Goal: Information Seeking & Learning: Learn about a topic

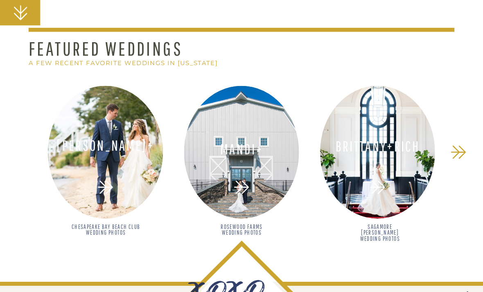
scroll to position [8708, 0]
click at [392, 141] on h3 "Brittany+Rich" at bounding box center [377, 146] width 105 height 15
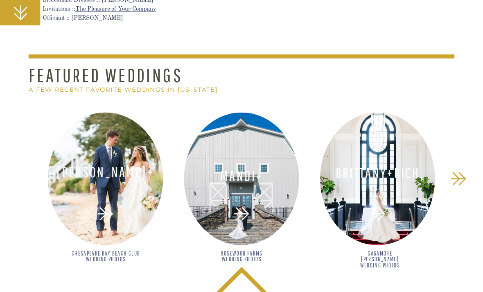
scroll to position [7729, 0]
click at [115, 166] on h3 "[PERSON_NAME]+[PERSON_NAME]" at bounding box center [105, 171] width 105 height 15
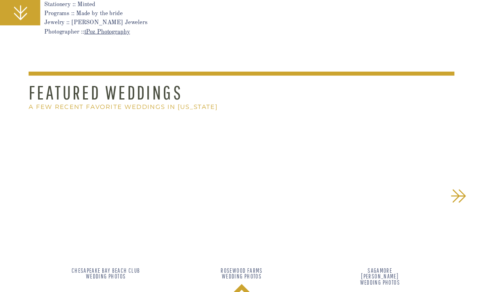
scroll to position [10744, 0]
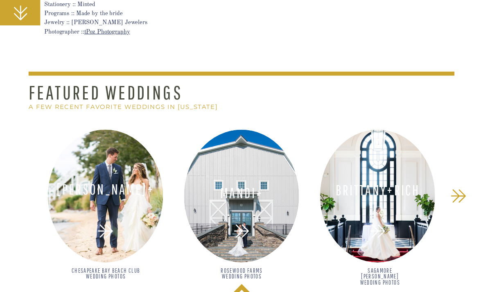
click at [273, 205] on div at bounding box center [241, 195] width 115 height 133
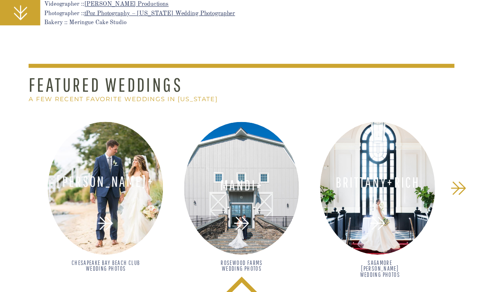
scroll to position [5389, 0]
click at [388, 172] on div at bounding box center [377, 188] width 115 height 133
